Goal: Navigation & Orientation: Find specific page/section

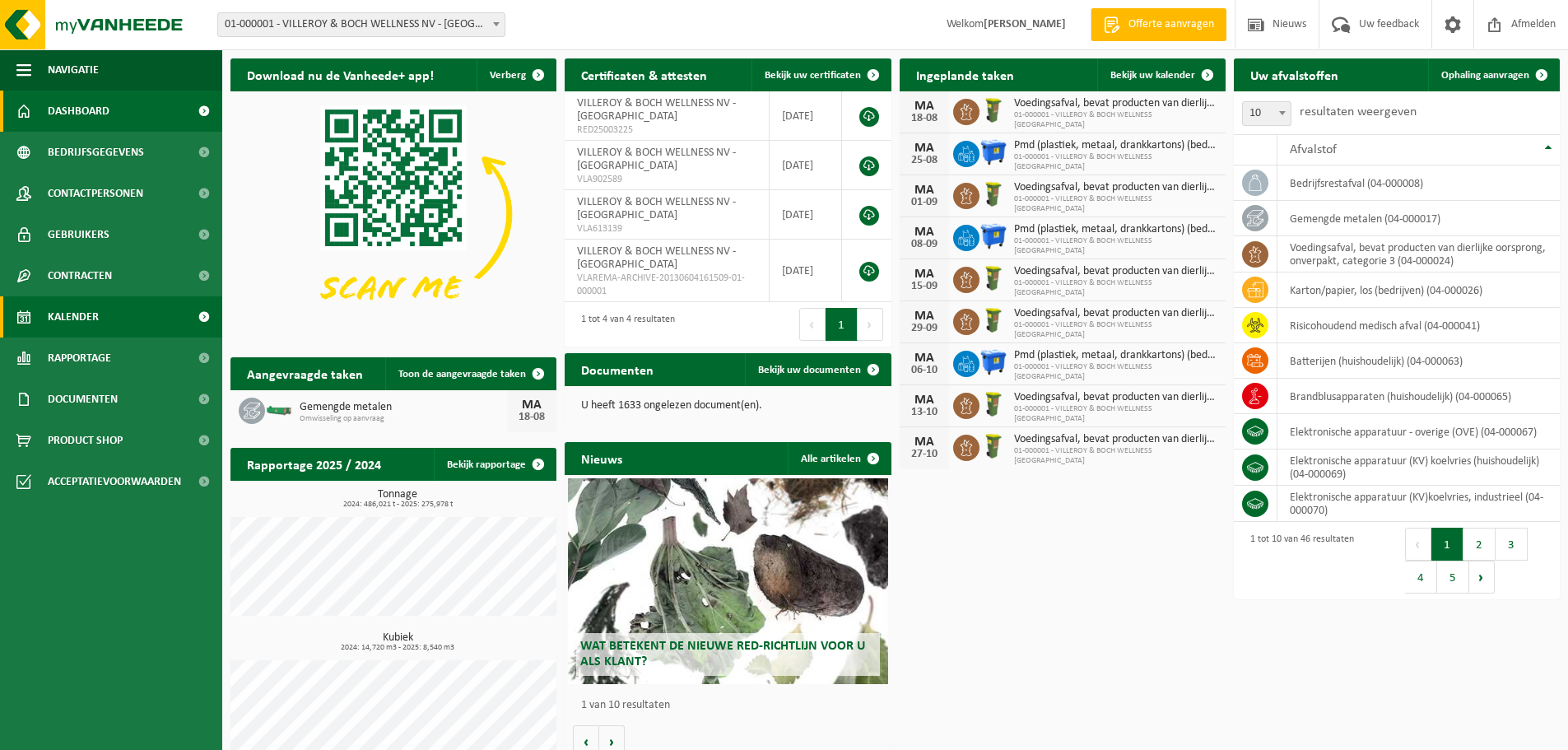
click at [99, 322] on link "Kalender" at bounding box center [110, 316] width 222 height 41
